Goal: Information Seeking & Learning: Learn about a topic

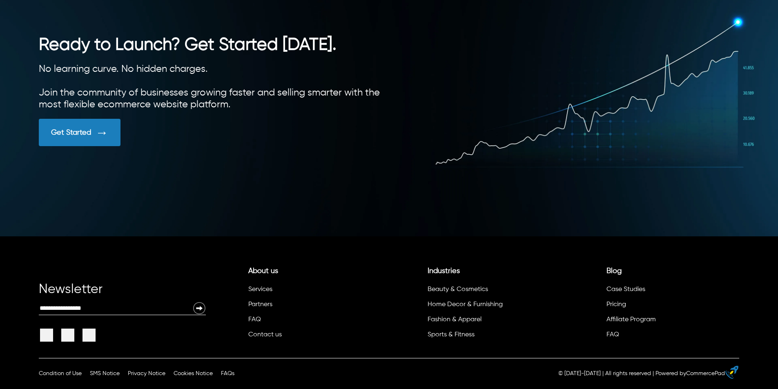
scroll to position [2259, 0]
click at [96, 140] on span at bounding box center [101, 132] width 13 height 15
click at [272, 336] on link "Contact us" at bounding box center [265, 335] width 34 height 7
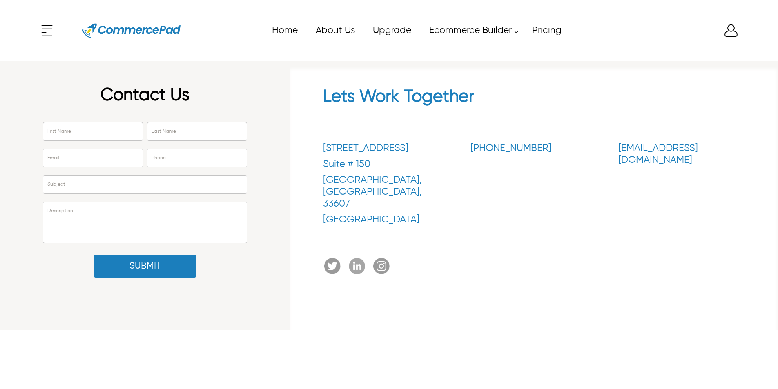
click at [44, 31] on icon at bounding box center [47, 30] width 16 height 16
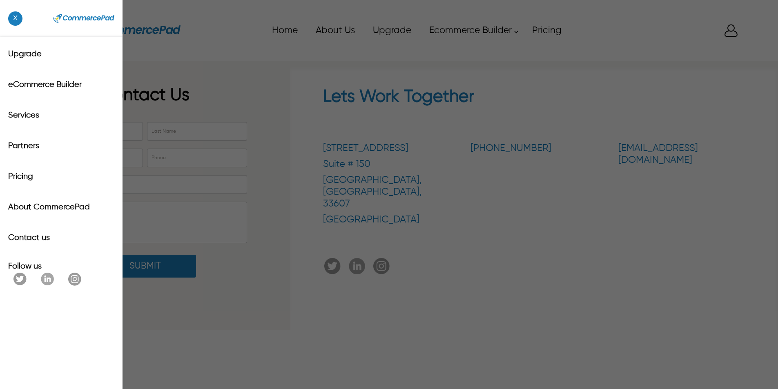
click at [491, 248] on div "x Upgrade eCommerce Builder Services Partners Pricing About CommercePad Contact…" at bounding box center [389, 194] width 778 height 389
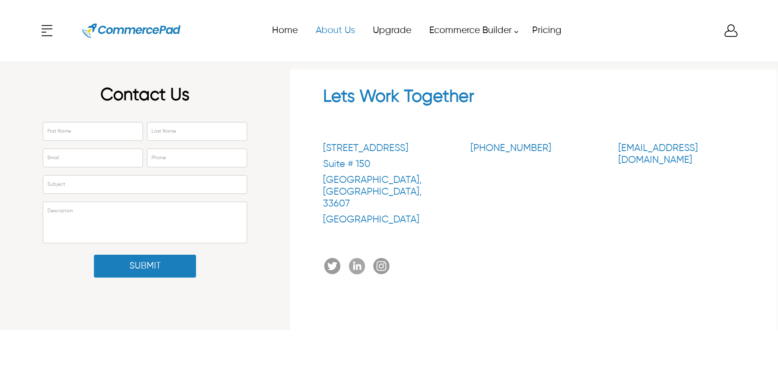
click at [328, 29] on link "About Us" at bounding box center [334, 30] width 57 height 18
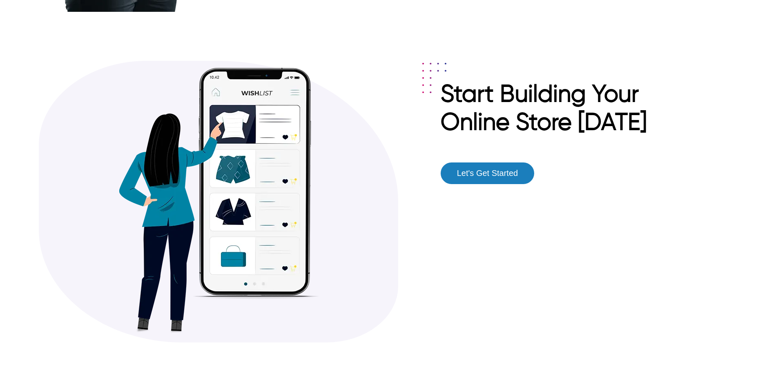
scroll to position [1553, 0]
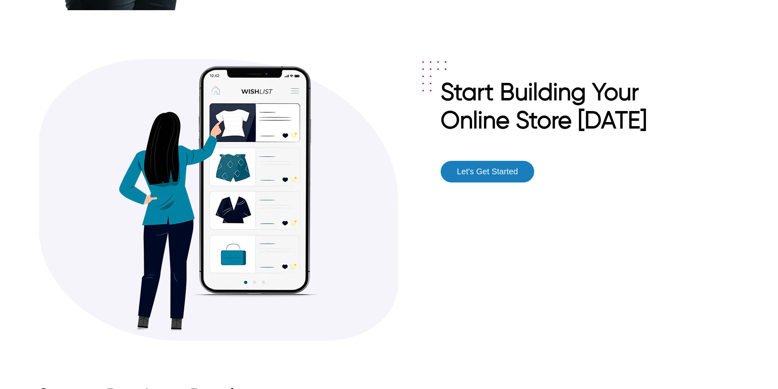
click at [470, 173] on button "Let's Get Started" at bounding box center [488, 172] width 94 height 22
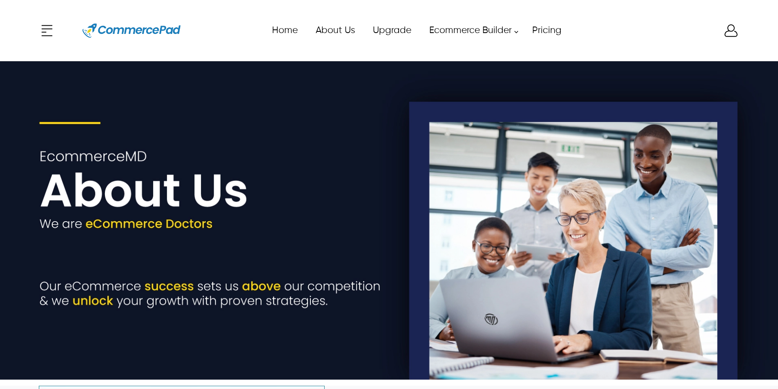
drag, startPoint x: 780, startPoint y: 357, endPoint x: 765, endPoint y: 30, distance: 327.2
drag, startPoint x: 765, startPoint y: 30, endPoint x: 481, endPoint y: 57, distance: 285.3
click at [481, 57] on header "x Upgrade eCommerce Builder Services Partners Pricing About CommercePad Contact…" at bounding box center [389, 30] width 778 height 61
click at [123, 26] on img at bounding box center [132, 30] width 98 height 37
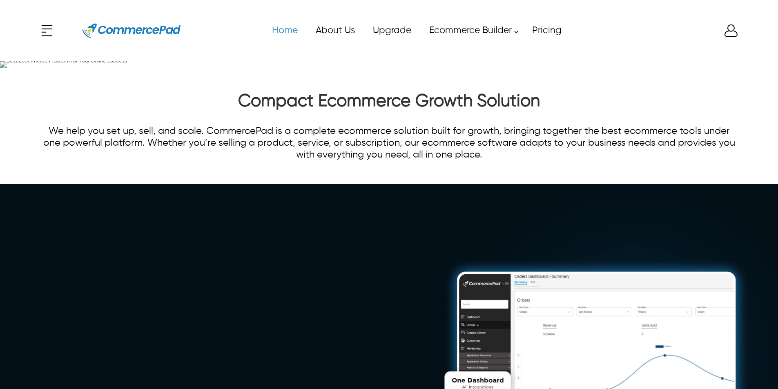
click at [280, 33] on link "Home" at bounding box center [285, 30] width 44 height 18
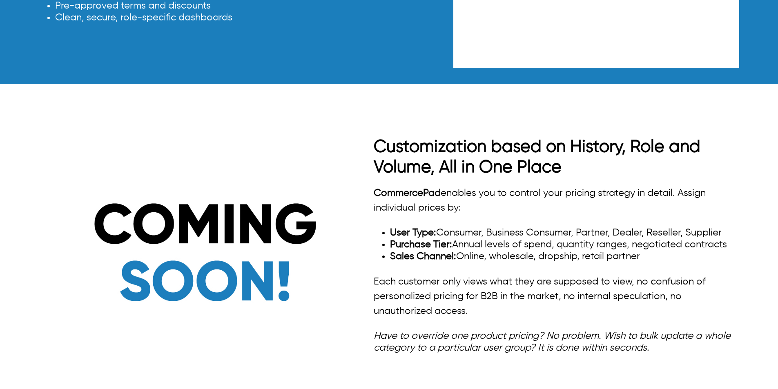
scroll to position [600, 0]
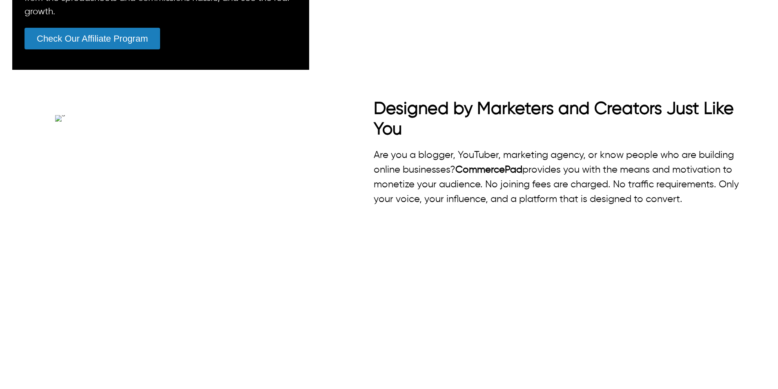
scroll to position [490, 0]
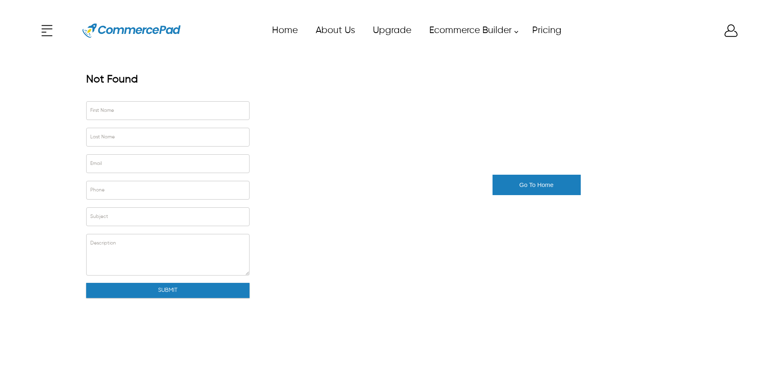
click at [730, 32] on icon "Enter to Open SignUp and Register OverLay" at bounding box center [731, 30] width 16 height 16
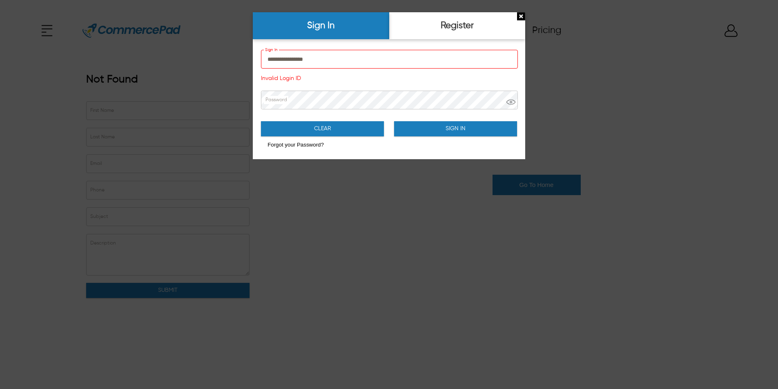
click at [350, 54] on input "**********" at bounding box center [390, 59] width 256 height 18
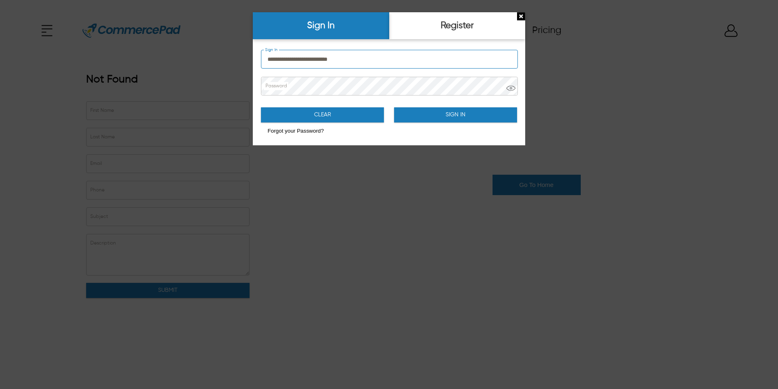
type input "**********"
click at [452, 115] on button "Sign In" at bounding box center [455, 114] width 123 height 15
type input "******"
type input "**********"
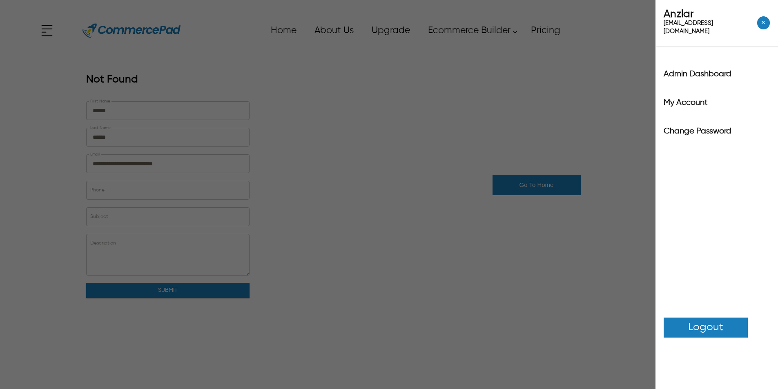
click at [728, 25] on div "x Upgrade eCommerce Builder Services Partners Pricing About CommercePad Contact…" at bounding box center [389, 30] width 701 height 37
click at [713, 70] on label "Admin Dashboard" at bounding box center [717, 74] width 106 height 8
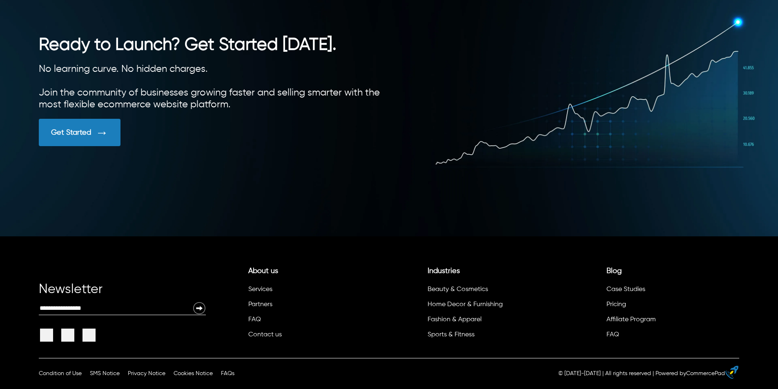
scroll to position [2292, 0]
click at [615, 336] on link "FAQ" at bounding box center [613, 335] width 13 height 7
